Goal: Task Accomplishment & Management: Use online tool/utility

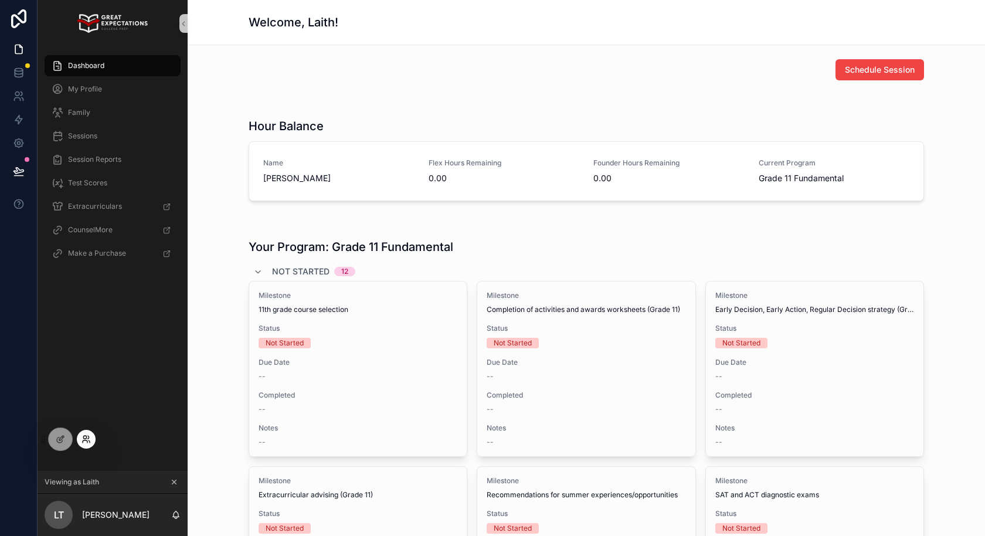
click at [86, 440] on icon at bounding box center [85, 438] width 9 height 9
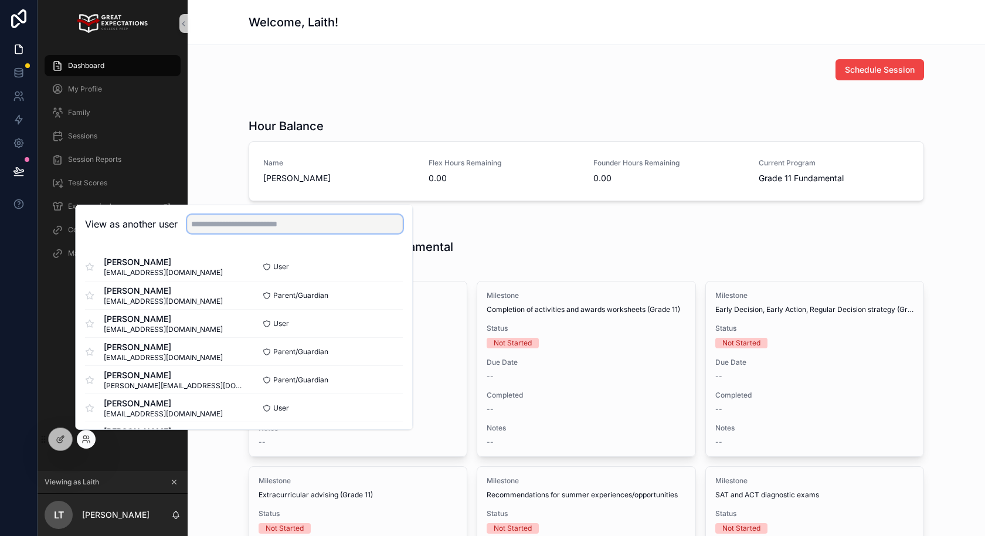
click at [231, 224] on input "text" at bounding box center [295, 224] width 216 height 19
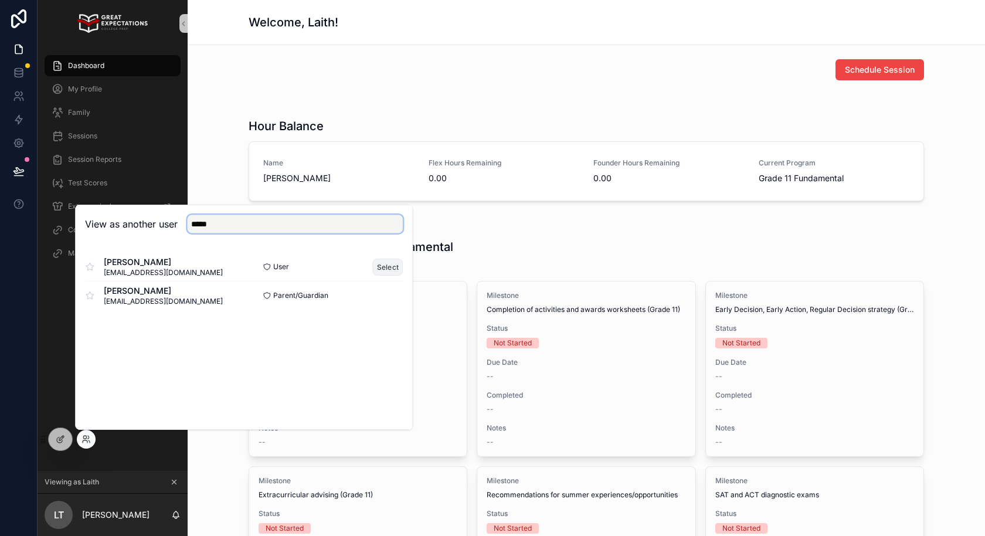
type input "*****"
click at [387, 262] on button "Select" at bounding box center [388, 266] width 30 height 17
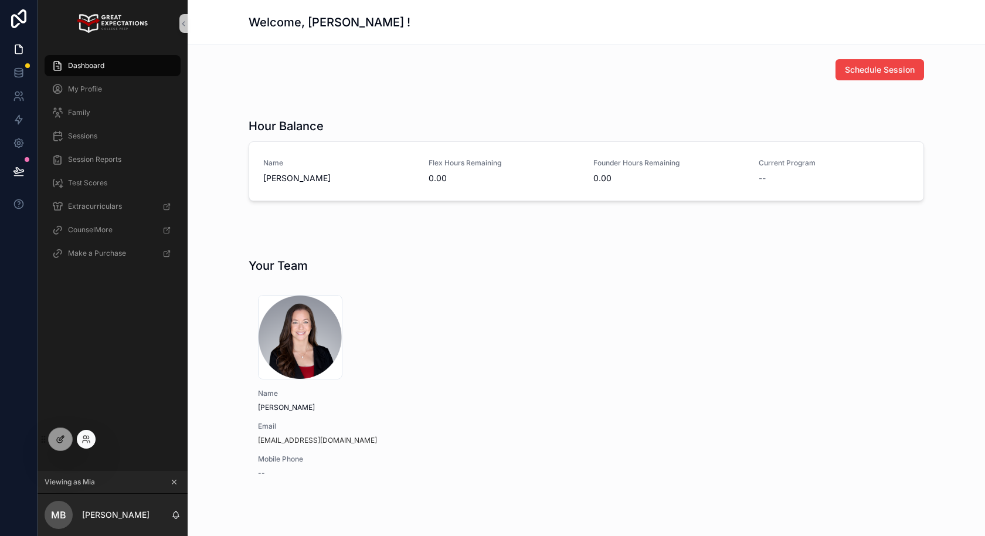
click at [55, 446] on div at bounding box center [60, 439] width 23 height 22
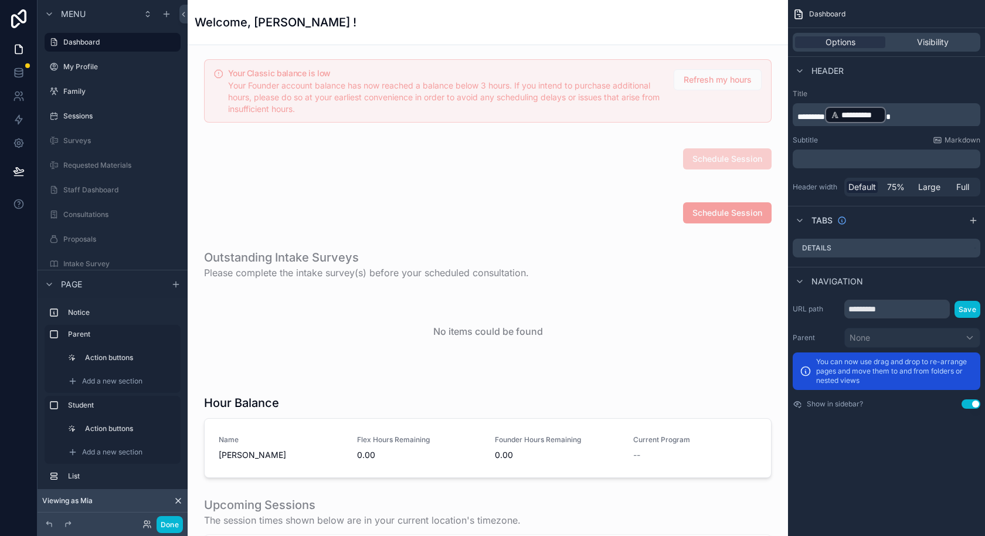
click at [165, 522] on button "Done" at bounding box center [169, 524] width 26 height 17
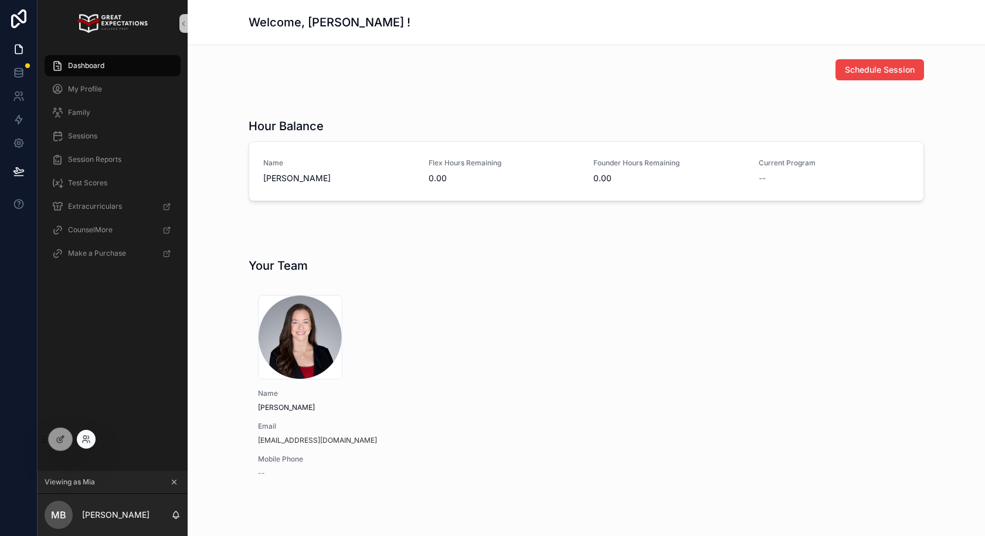
click at [89, 430] on div at bounding box center [83, 439] width 23 height 19
click at [89, 440] on icon at bounding box center [89, 441] width 1 height 2
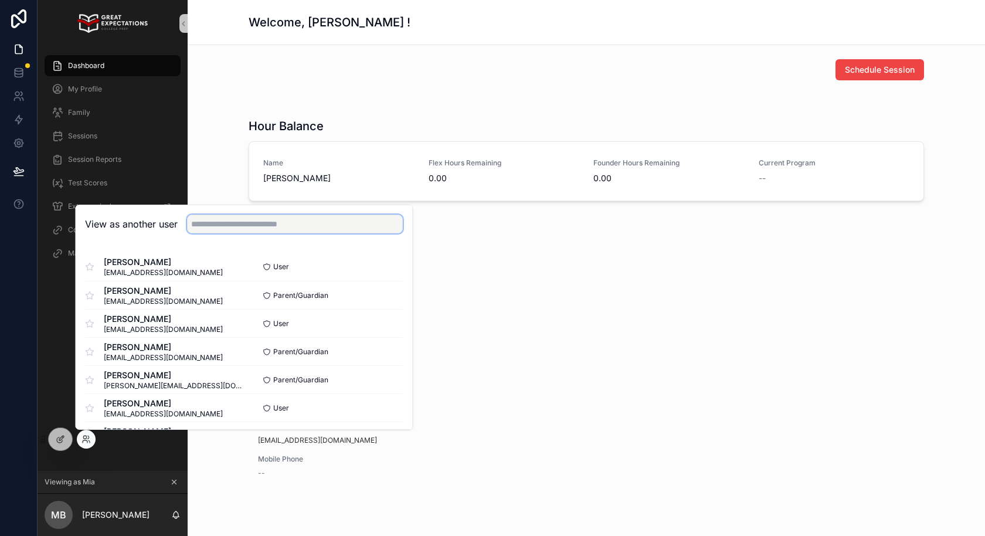
click at [251, 219] on input "text" at bounding box center [295, 224] width 216 height 19
type input "*****"
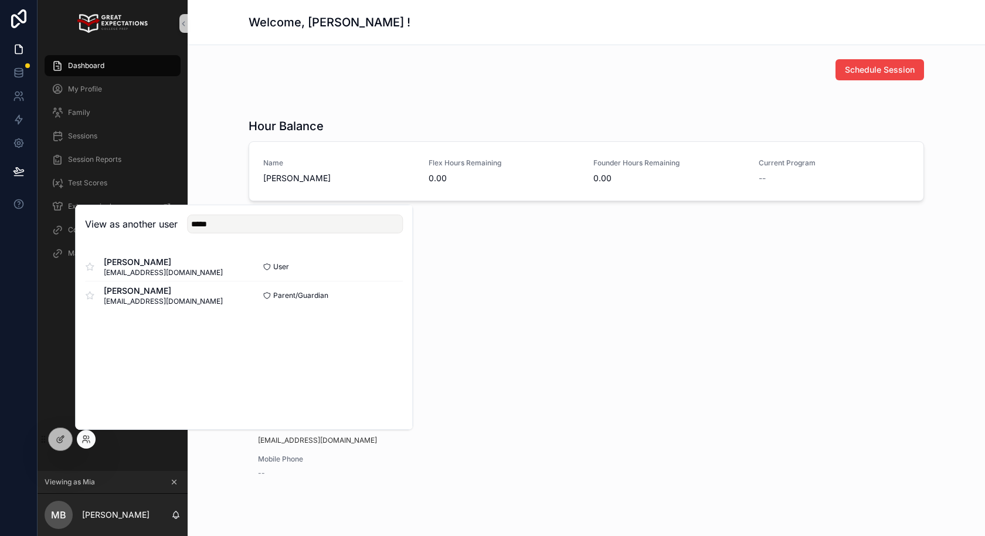
click at [625, 312] on div "Jennifer_Kaifesh_1-modified .png Name [PERSON_NAME] Email [PERSON_NAME][EMAIL_A…" at bounding box center [586, 387] width 675 height 213
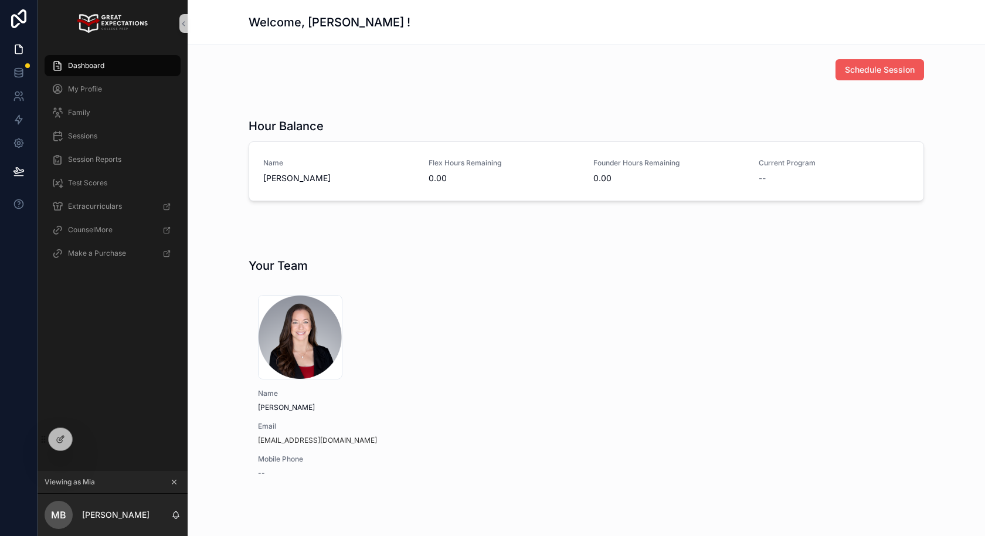
click at [865, 64] on span "Schedule Session" at bounding box center [880, 70] width 70 height 12
click at [891, 72] on span "Schedule Session" at bounding box center [880, 70] width 70 height 12
click at [86, 444] on div at bounding box center [86, 439] width 19 height 19
click at [87, 440] on icon at bounding box center [85, 438] width 9 height 9
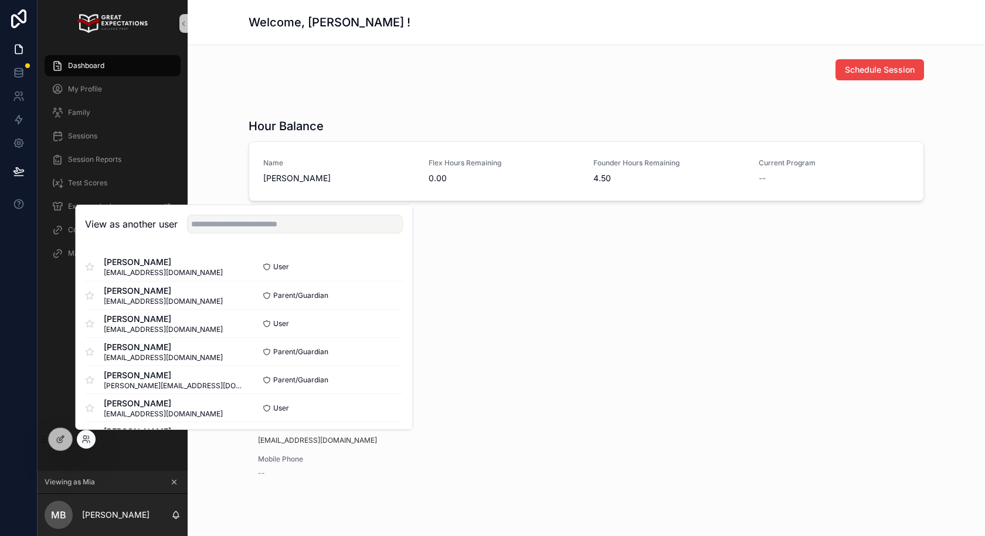
click at [268, 234] on div "View as another user" at bounding box center [244, 224] width 336 height 38
click at [263, 227] on input "text" at bounding box center [295, 224] width 216 height 19
type input "*"
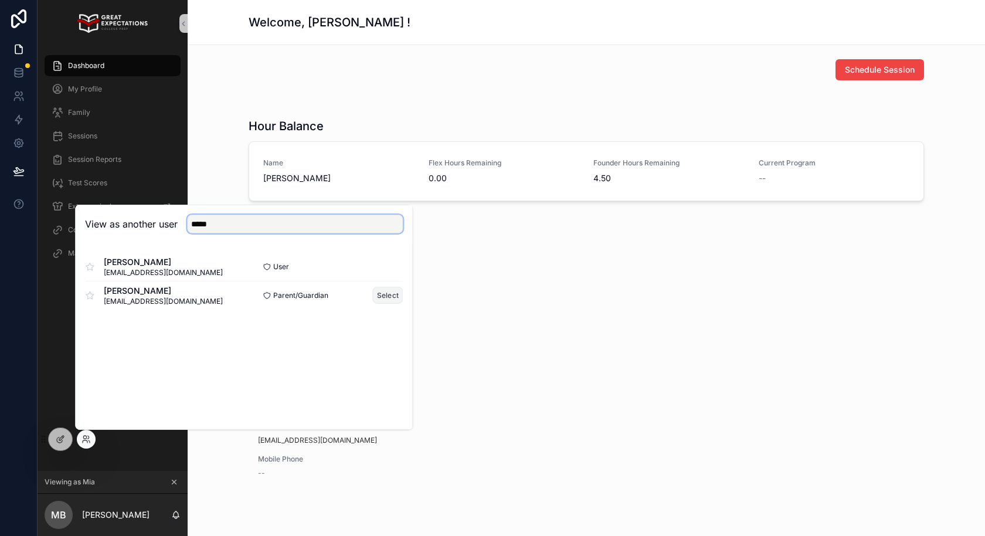
type input "*****"
click at [387, 296] on button "Select" at bounding box center [388, 295] width 30 height 17
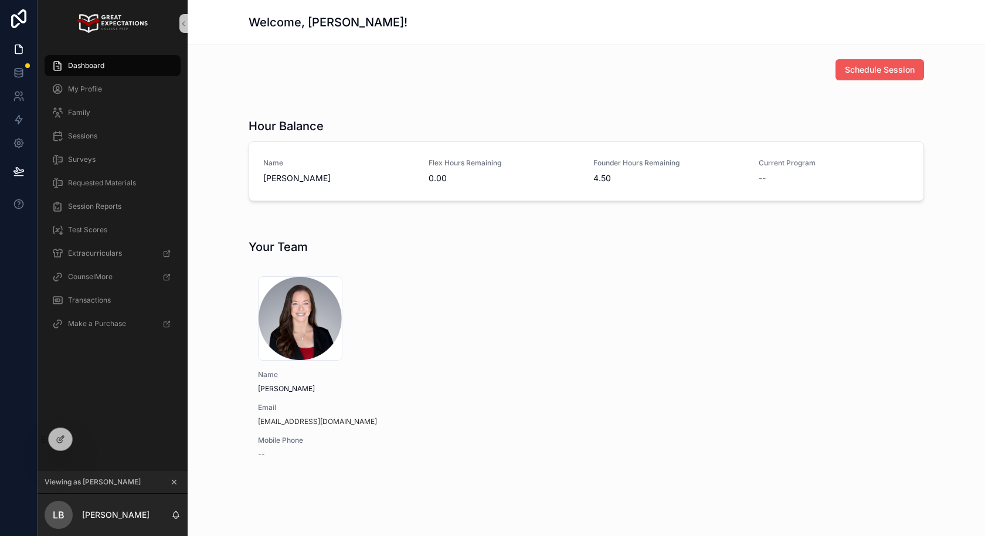
click at [890, 64] on span "Schedule Session" at bounding box center [880, 70] width 70 height 12
